Goal: Information Seeking & Learning: Learn about a topic

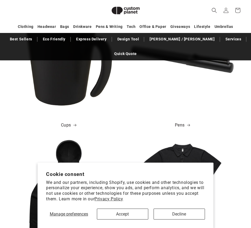
scroll to position [339, 0]
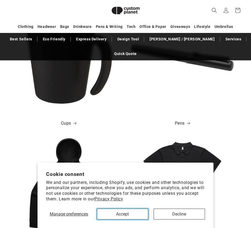
click at [133, 213] on button "Accept" at bounding box center [122, 214] width 51 height 11
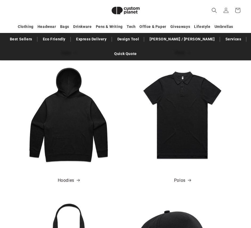
scroll to position [419, 0]
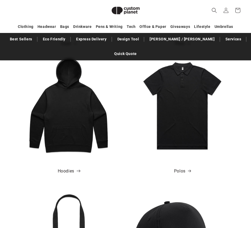
click at [71, 168] on link "Hoodies" at bounding box center [69, 172] width 22 height 8
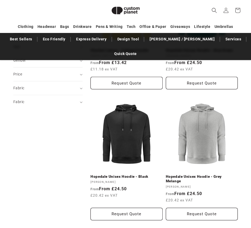
click at [131, 174] on link "Hopedale Unisex Hoodie - Black" at bounding box center [127, 176] width 72 height 5
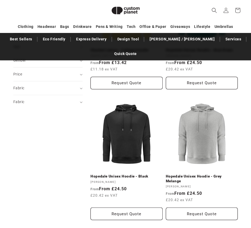
scroll to position [153, 0]
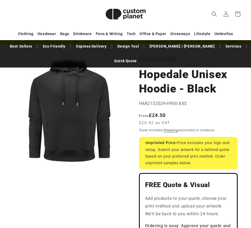
scroll to position [53, 0]
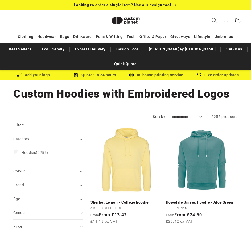
scroll to position [91, 0]
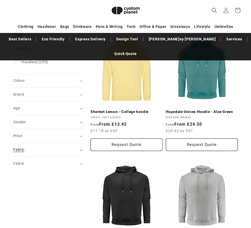
click at [48, 147] on div "Fabric (0)" at bounding box center [45, 150] width 65 height 6
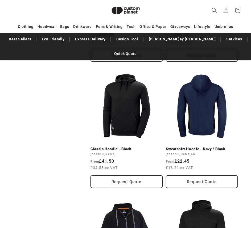
scroll to position [951, 0]
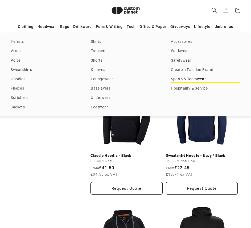
click at [186, 79] on link "Sports & Teamwear" at bounding box center [205, 79] width 69 height 7
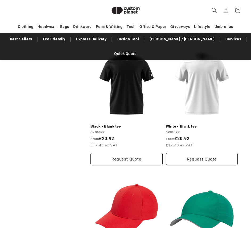
scroll to position [1057, 0]
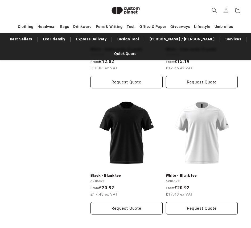
click at [156, 174] on link "Black - Blank tee" at bounding box center [127, 176] width 72 height 5
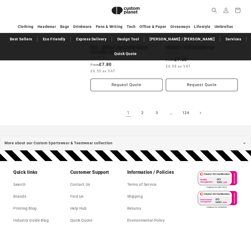
scroll to position [1271, 0]
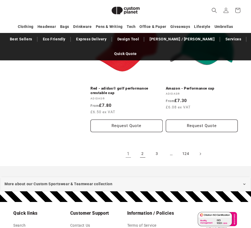
click at [141, 148] on link "2" at bounding box center [143, 154] width 12 height 12
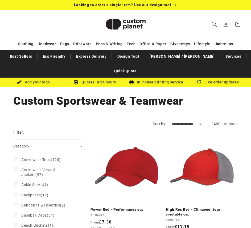
scroll to position [59, 0]
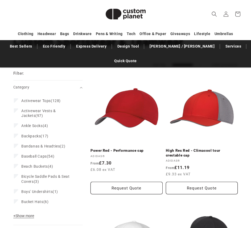
drag, startPoint x: 208, startPoint y: 159, endPoint x: 224, endPoint y: 140, distance: 24.9
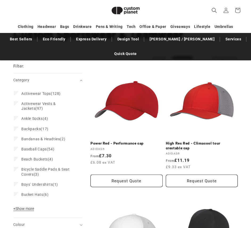
scroll to position [0, 0]
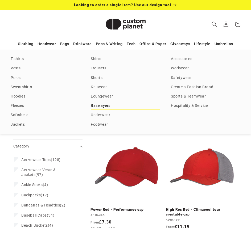
click at [103, 105] on link "Baselayers" at bounding box center [125, 105] width 69 height 7
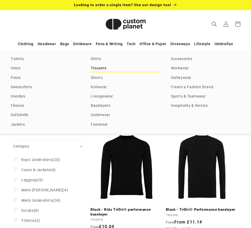
click at [100, 67] on link "Trousers" at bounding box center [125, 68] width 69 height 7
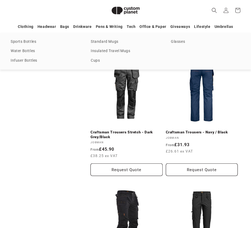
scroll to position [1111, 0]
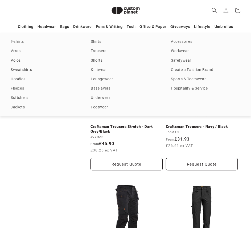
click at [26, 27] on link "Clothing" at bounding box center [26, 26] width 16 height 9
